Goal: Communication & Community: Ask a question

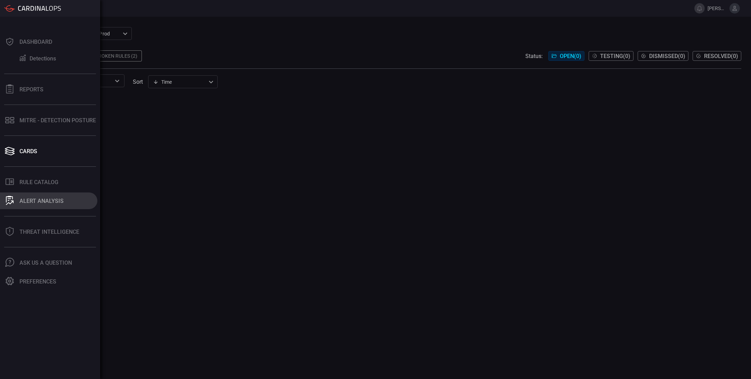
click at [41, 202] on div "ALERT ANALYSIS" at bounding box center [41, 201] width 44 height 7
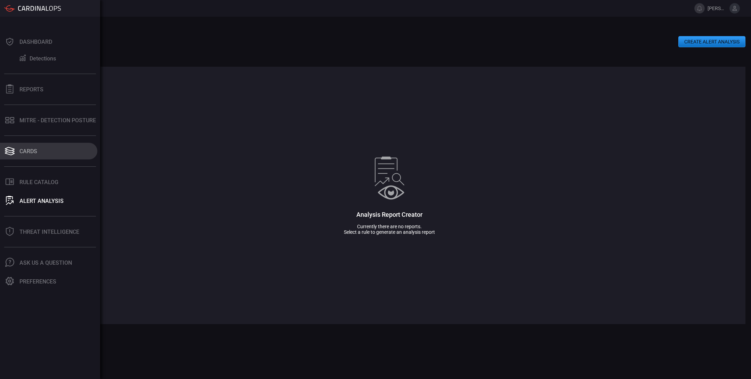
click at [42, 149] on button "Cards" at bounding box center [48, 151] width 97 height 17
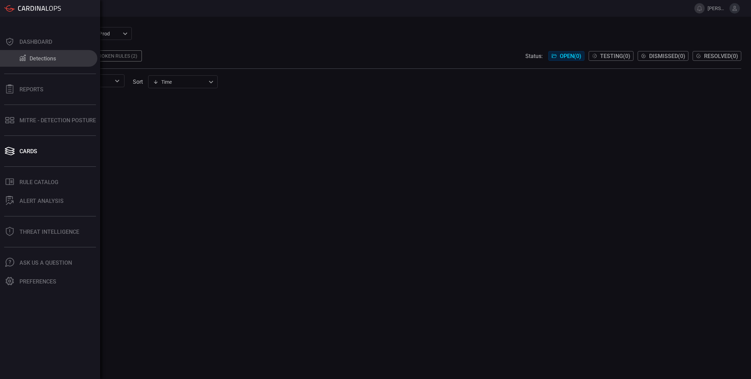
click at [37, 61] on div "Detections" at bounding box center [43, 58] width 26 height 7
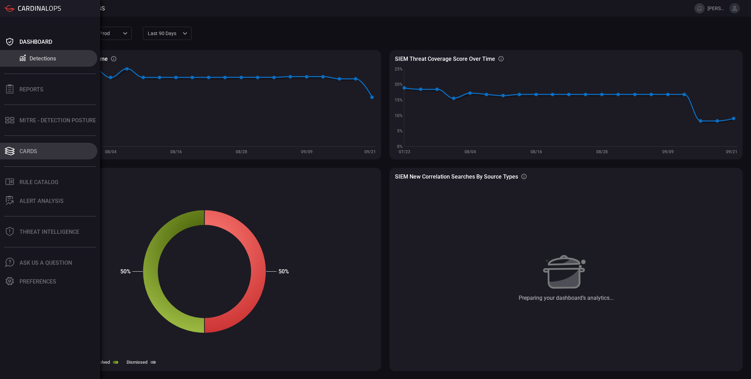
click at [37, 154] on button "Cards" at bounding box center [48, 151] width 97 height 17
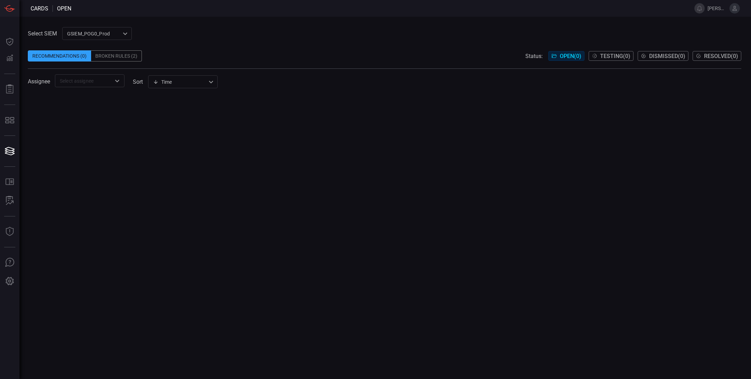
click at [128, 56] on div "Broken Rules (2)" at bounding box center [116, 55] width 51 height 11
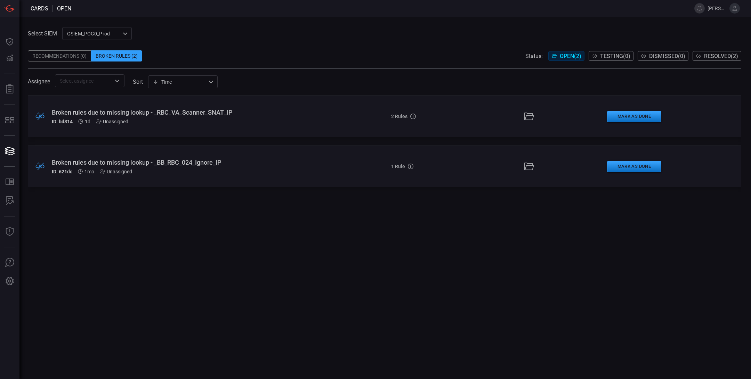
click at [701, 53] on button "Resolved ( 2 )" at bounding box center [717, 56] width 49 height 10
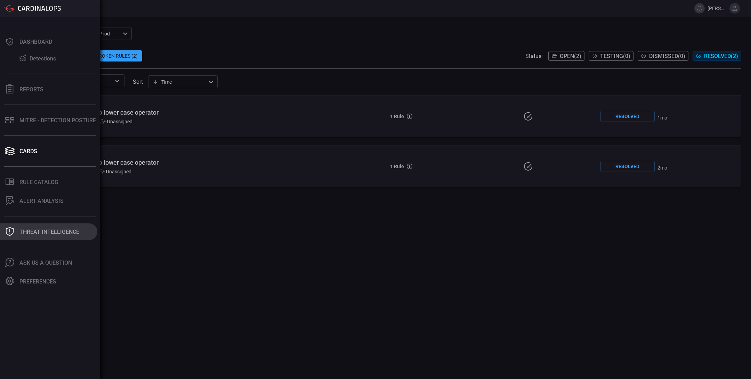
click at [39, 234] on div "Threat Intelligence" at bounding box center [49, 232] width 60 height 7
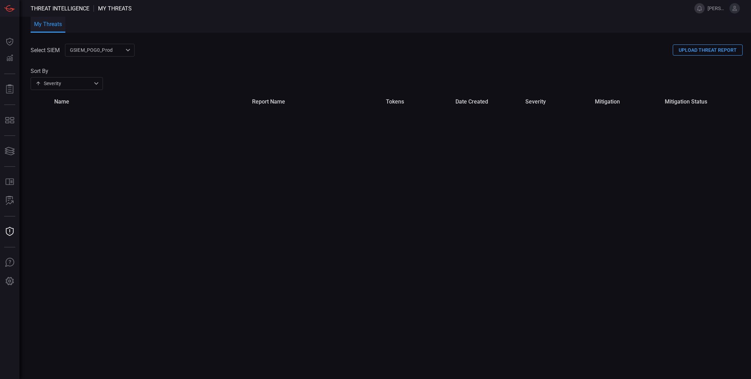
click at [703, 8] on button at bounding box center [700, 8] width 10 height 10
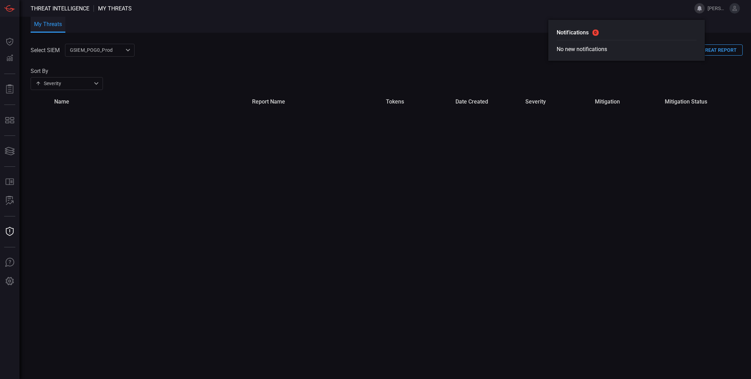
click at [738, 9] on button at bounding box center [735, 8] width 10 height 10
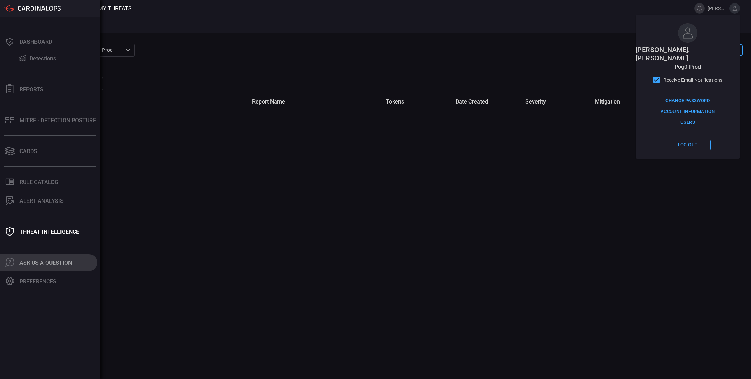
click at [47, 263] on div "Ask Us A Question" at bounding box center [45, 263] width 53 height 7
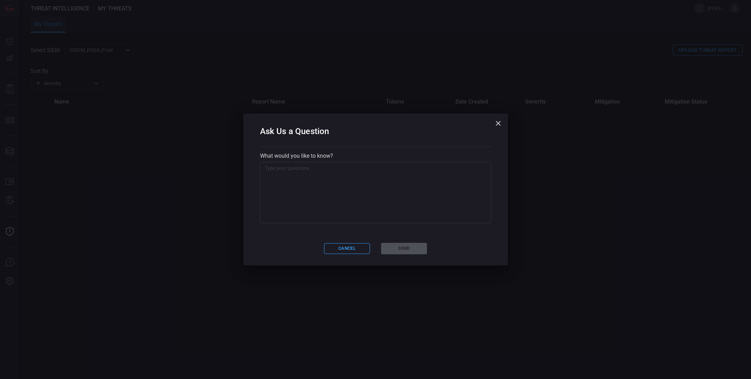
click at [312, 176] on textarea at bounding box center [376, 193] width 222 height 56
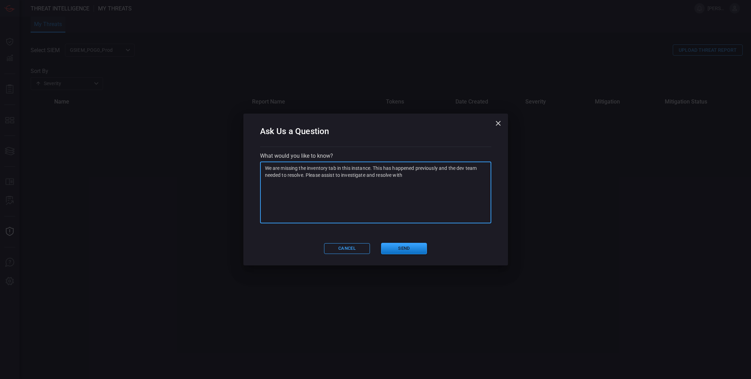
paste textarea "[PERSON_NAME][EMAIL_ADDRESS][DOMAIN_NAME]"
type textarea "We are missing the inventory tab in this instance. This has happened previously…"
click at [407, 247] on button "Send" at bounding box center [404, 248] width 46 height 11
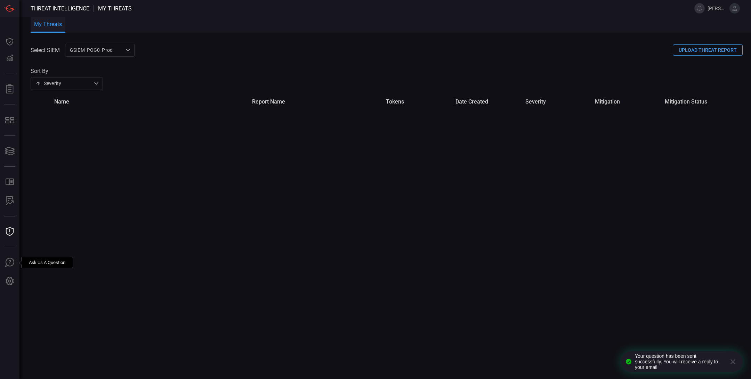
click at [675, 359] on div "Your question has been sent successfully. You will receive a reply to your email" at bounding box center [679, 362] width 89 height 17
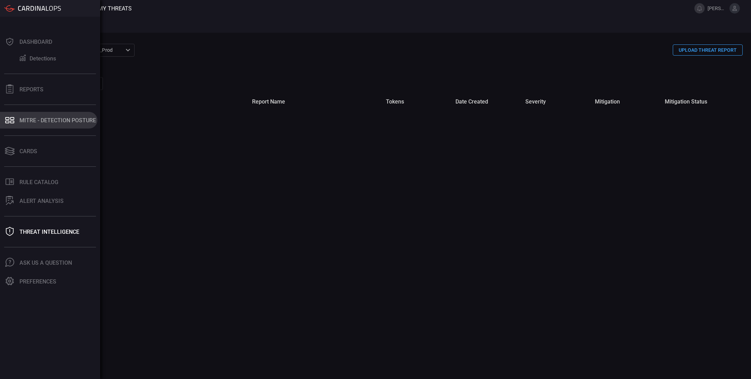
click at [35, 121] on div "MITRE - Detection Posture" at bounding box center [57, 120] width 77 height 7
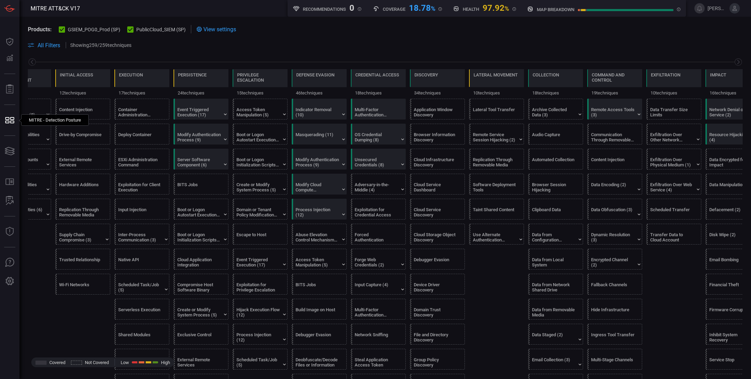
scroll to position [119, 0]
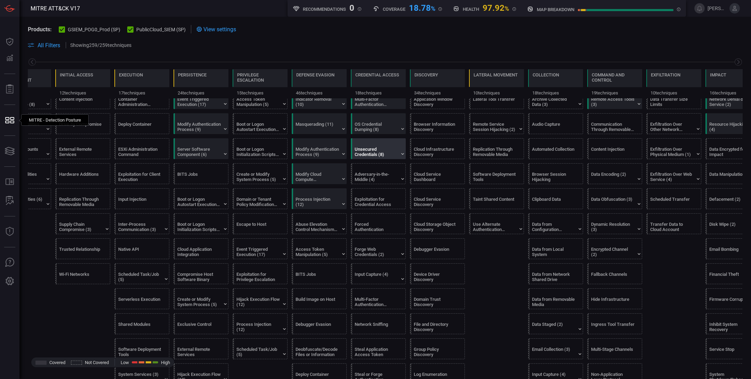
click at [393, 156] on div "Unsecured Credentials (8)" at bounding box center [380, 149] width 55 height 20
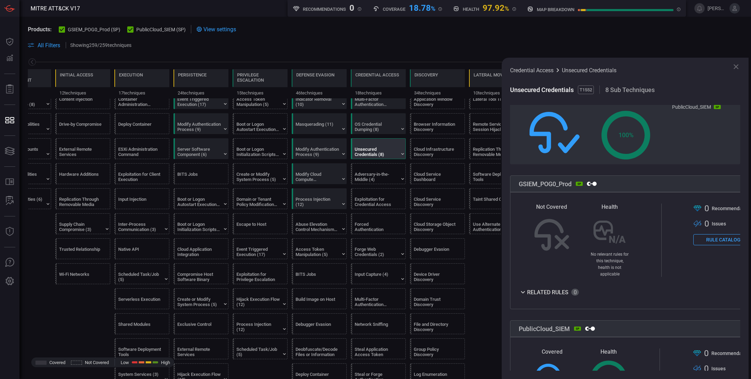
scroll to position [135, 0]
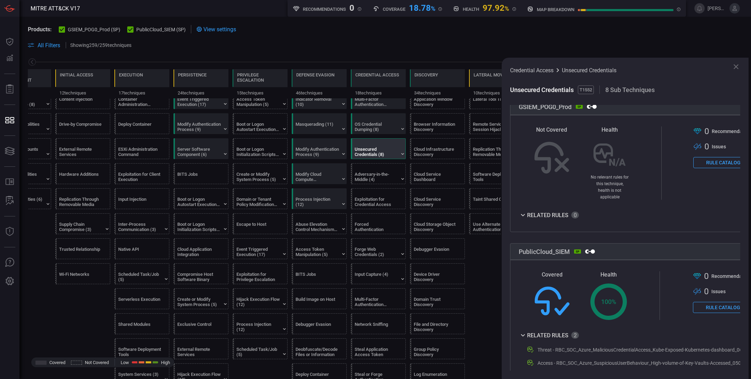
click at [412, 46] on span at bounding box center [440, 45] width 606 height 8
